Goal: Information Seeking & Learning: Learn about a topic

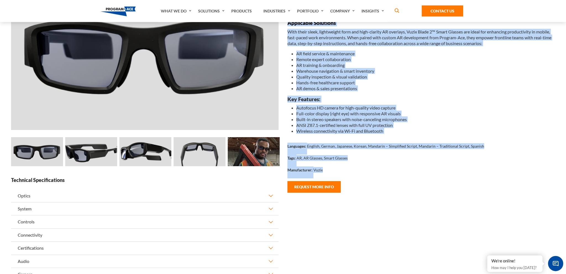
scroll to position [87, 0]
drag, startPoint x: 12, startPoint y: 52, endPoint x: 400, endPoint y: 169, distance: 404.4
click at [400, 169] on div "Product Catalog Hardware Vuzix Blade 2™ Smart Glasses Vuzix Blade 2™ Smart Glas…" at bounding box center [283, 126] width 555 height 383
copy div "Loremipsu dolorsitame 1cO ad 20eL Seddoeius temporin 2% ut 06% LA Etdolor magna…"
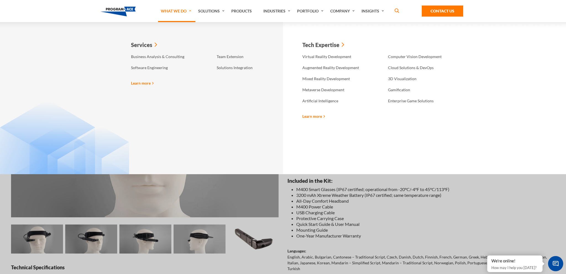
drag, startPoint x: 33, startPoint y: 85, endPoint x: 51, endPoint y: 166, distance: 83.6
click at [51, 166] on div "Services Business Analysis & Consulting Software Engineering Team Extension Sol…" at bounding box center [283, 98] width 566 height 152
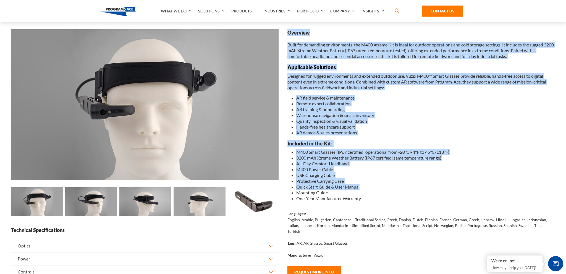
scroll to position [117, 0]
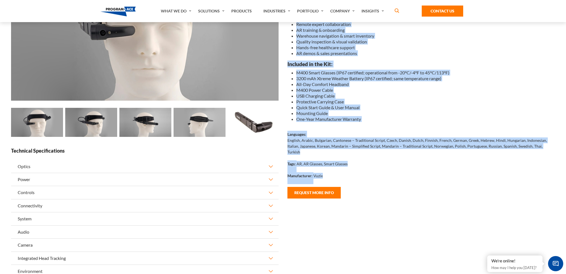
drag, startPoint x: 14, startPoint y: 52, endPoint x: 369, endPoint y: 171, distance: 375.2
click at [369, 171] on div "Product Catalog Hardware Vuzix M400™ Smart Glasses Vuzix M400™ Smart Glasses Lo…" at bounding box center [283, 124] width 555 height 436
copy div "Lore ipsu do 0 sitame CON6842-9-5-2:5969 Adipisc Elitse Doeius tem Incididuntu …"
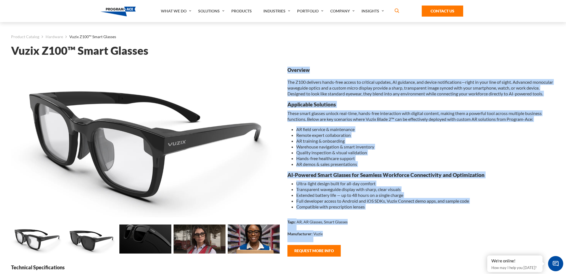
drag, startPoint x: 13, startPoint y: 48, endPoint x: 363, endPoint y: 238, distance: 398.6
click at [363, 239] on div "Product Catalog Hardware Vuzix Z100™ Smart Glasses Vuzix Z100™ Smart Glasses Lo…" at bounding box center [283, 187] width 555 height 331
copy div "Developer Access to our complete Android and iOS SDKs, Vuzix Connect demo apps,…"
